Goal: Find specific page/section: Find specific page/section

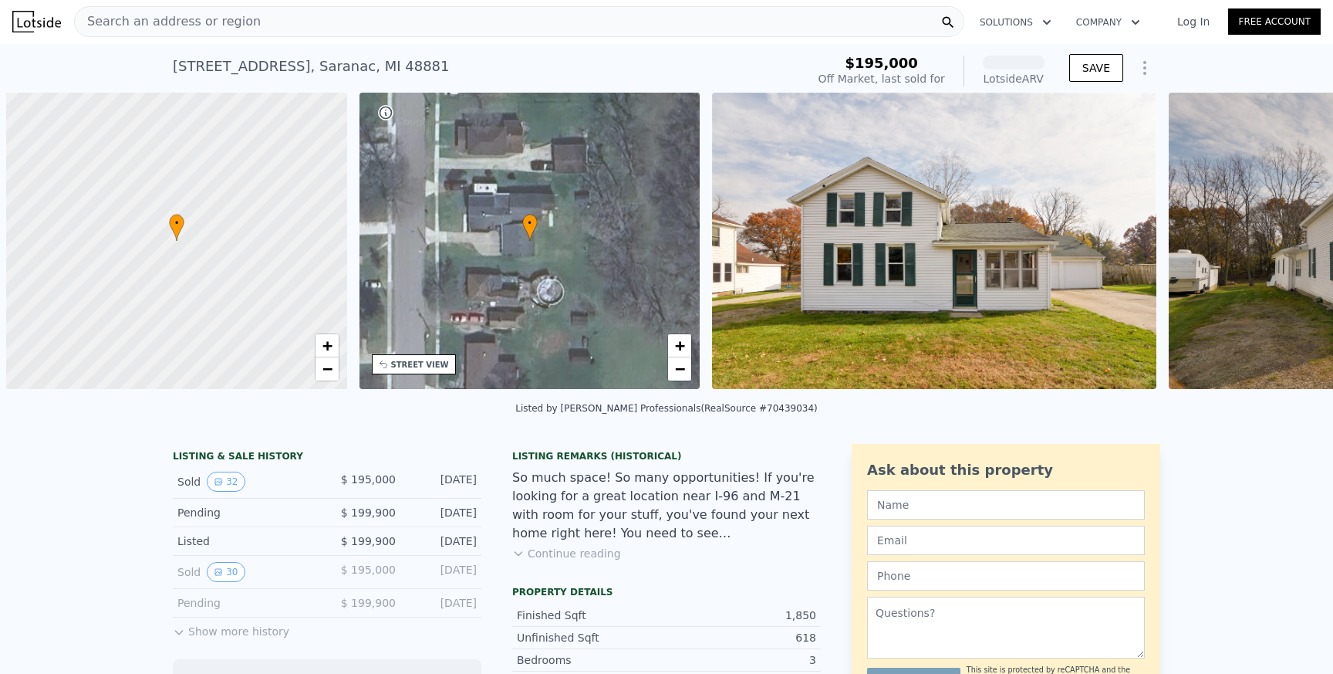
scroll to position [0, 6]
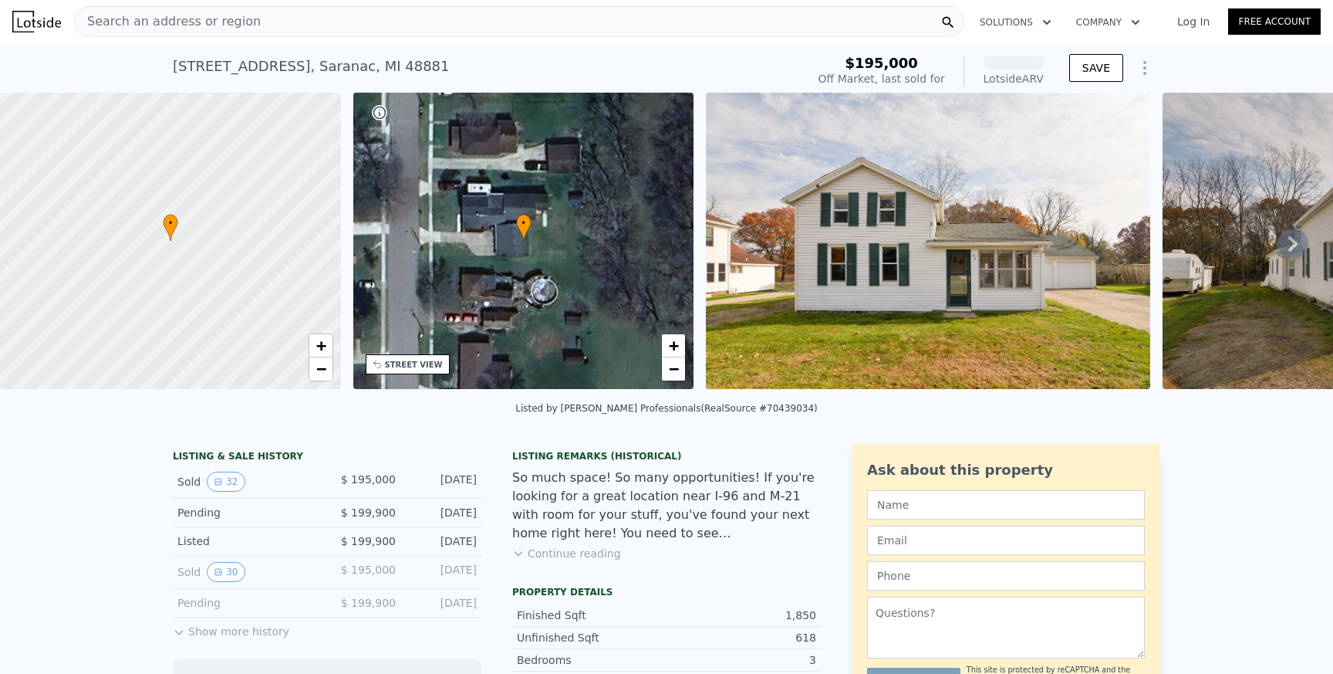
click at [316, 14] on div "Search an address or region" at bounding box center [519, 21] width 890 height 31
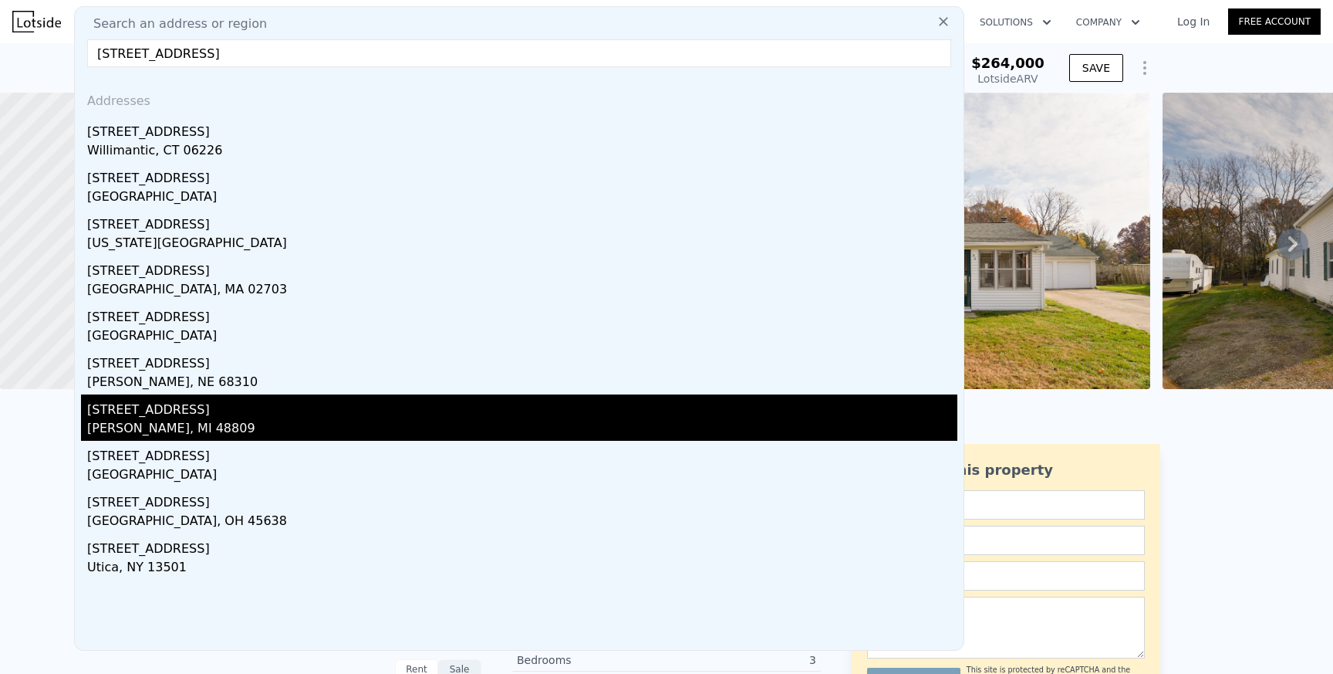
type input "[STREET_ADDRESS]"
click at [296, 411] on div "[STREET_ADDRESS]" at bounding box center [522, 406] width 870 height 25
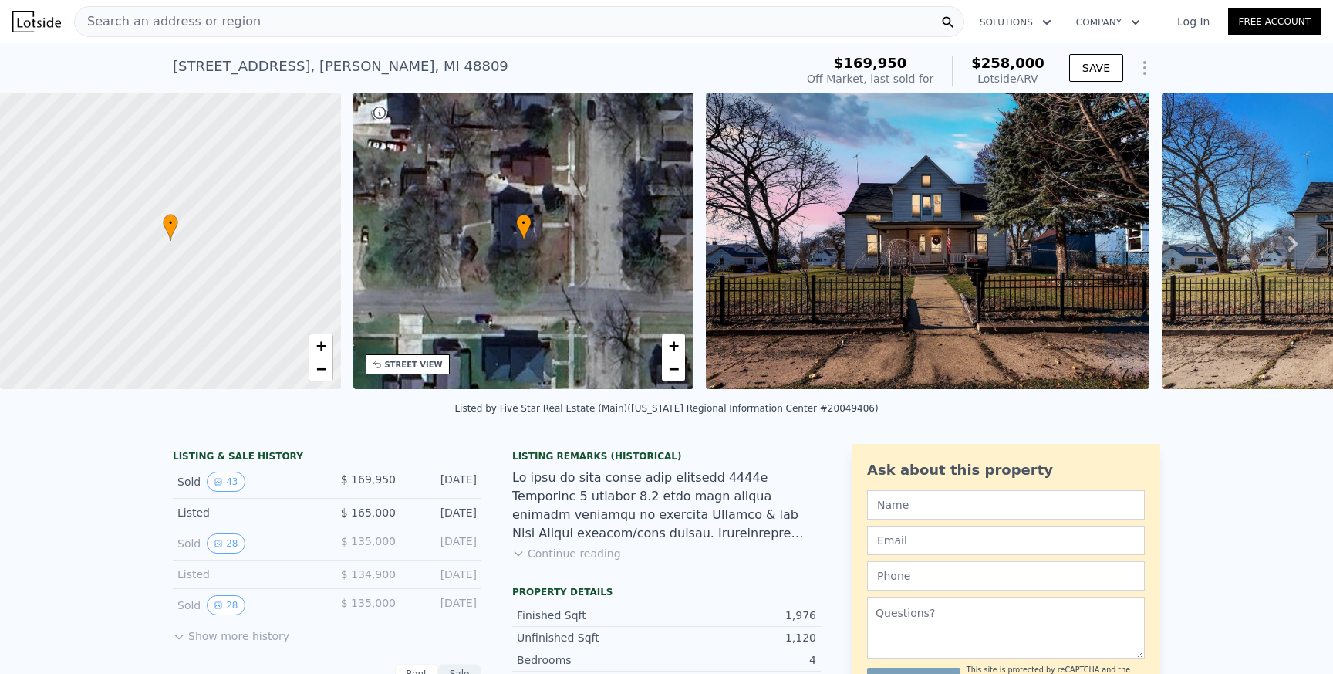
click at [239, 25] on span "Search an address or region" at bounding box center [168, 21] width 186 height 19
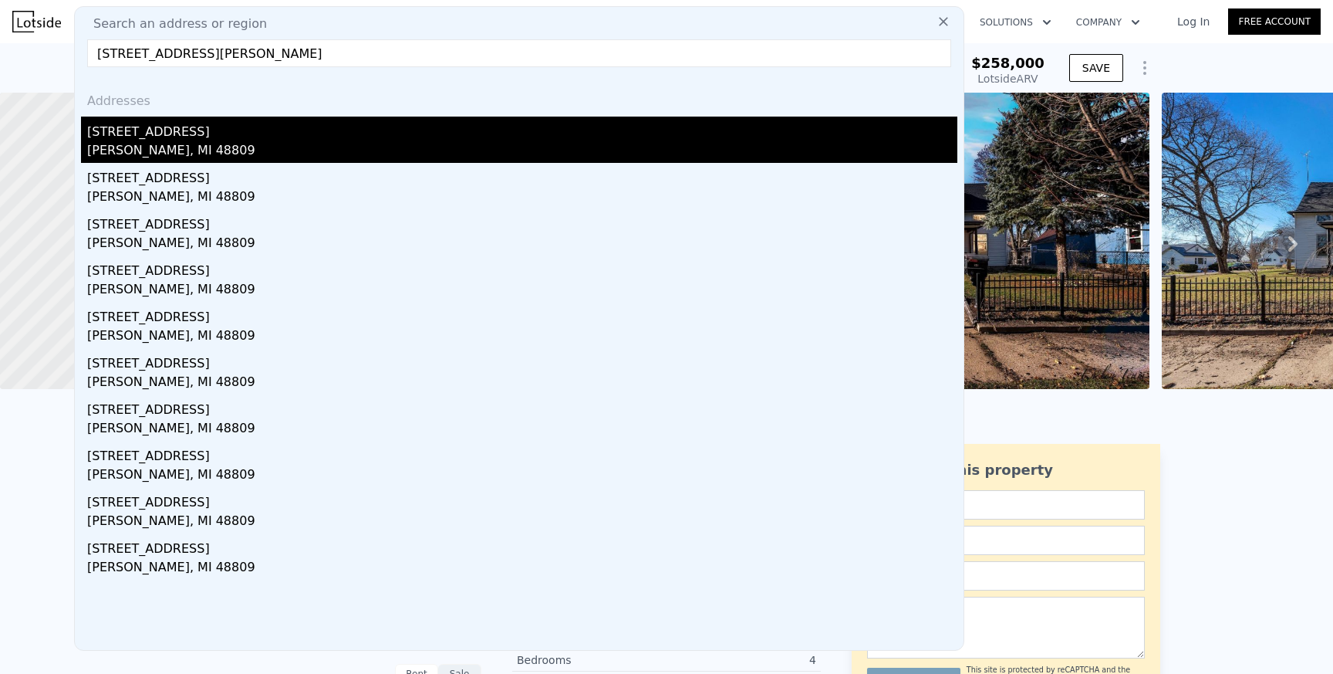
type input "[STREET_ADDRESS][PERSON_NAME]"
click at [217, 149] on div "[PERSON_NAME], MI 48809" at bounding box center [522, 152] width 870 height 22
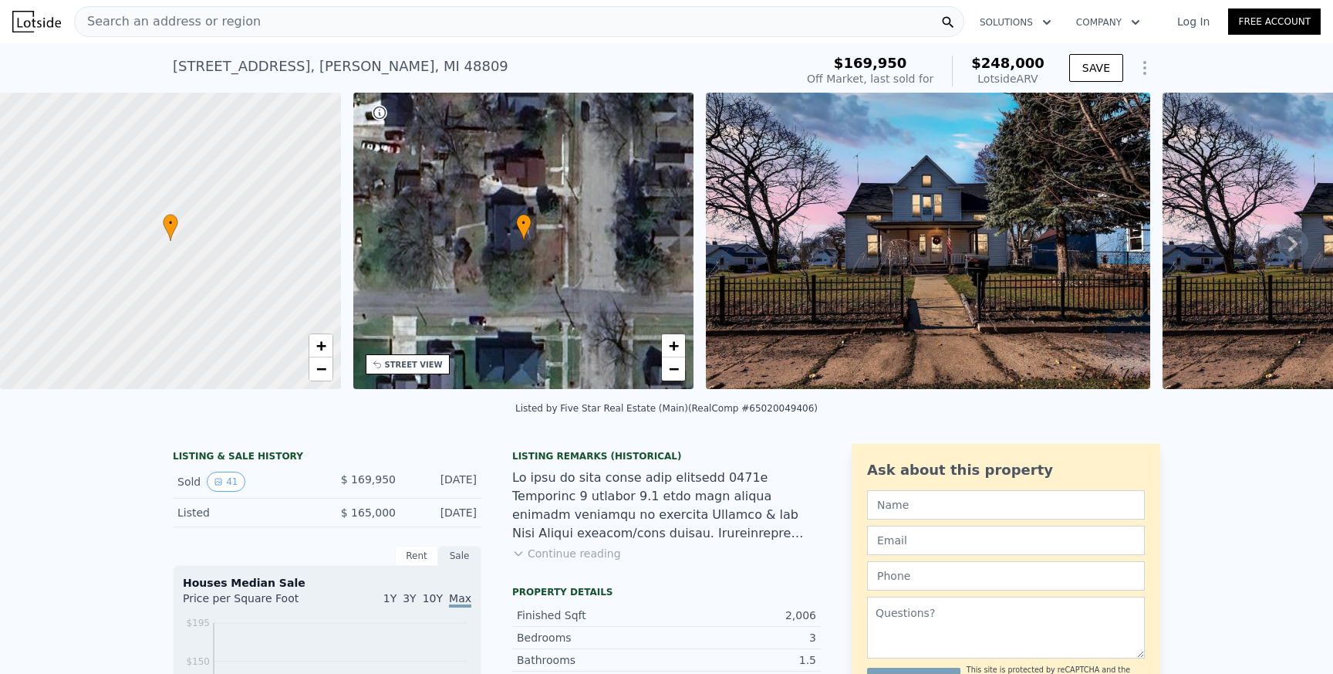
click at [944, 269] on img at bounding box center [928, 241] width 444 height 296
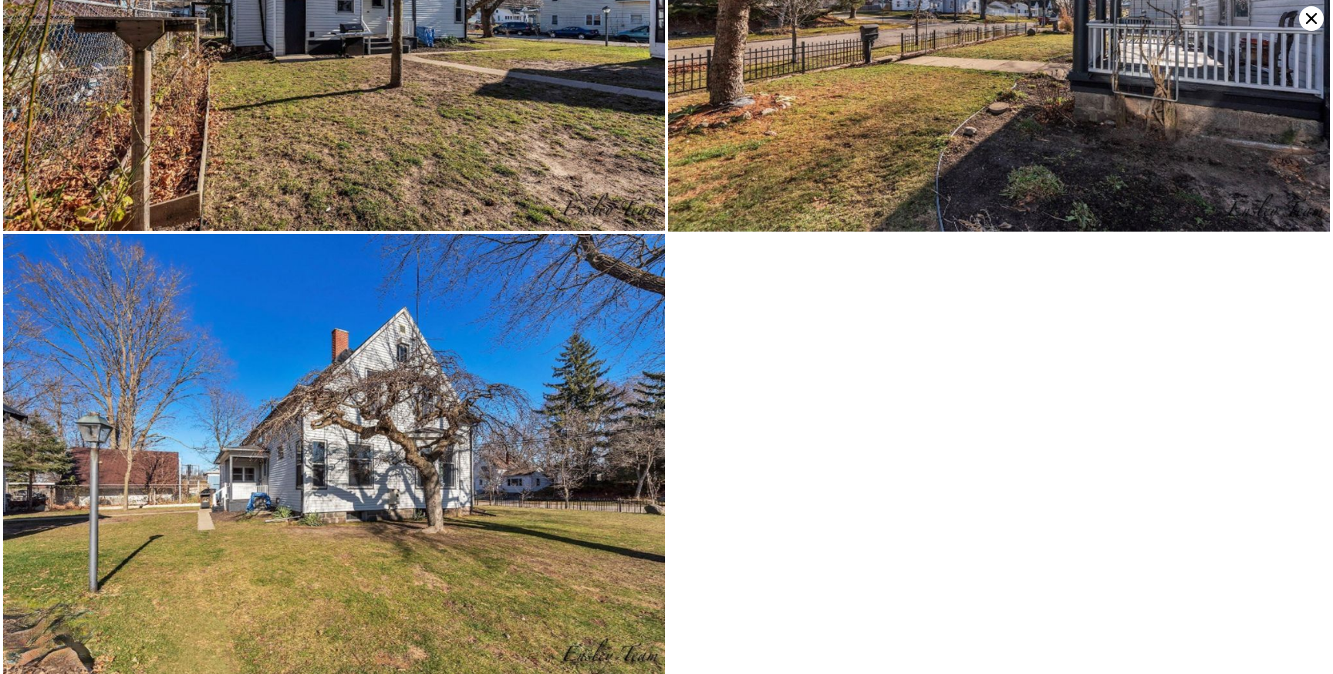
scroll to position [8674, 0]
